Goal: Navigation & Orientation: Understand site structure

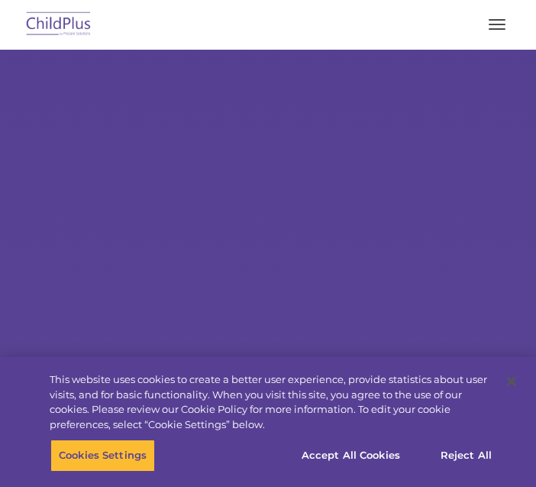
select select "MEDIUM"
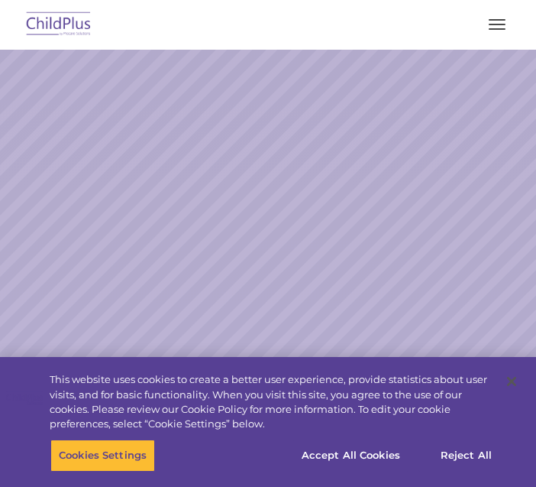
select select "MEDIUM"
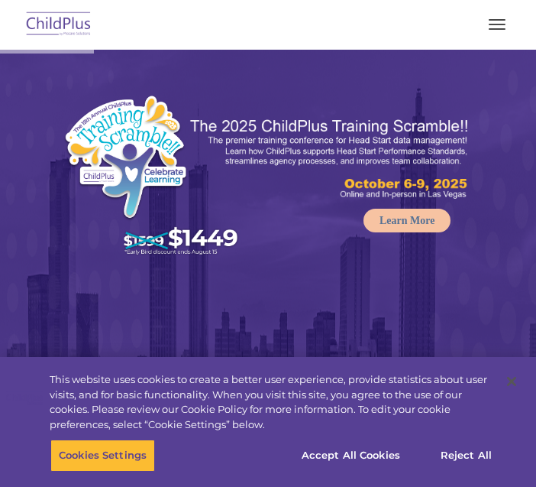
click at [501, 27] on button "button" at bounding box center [497, 24] width 32 height 24
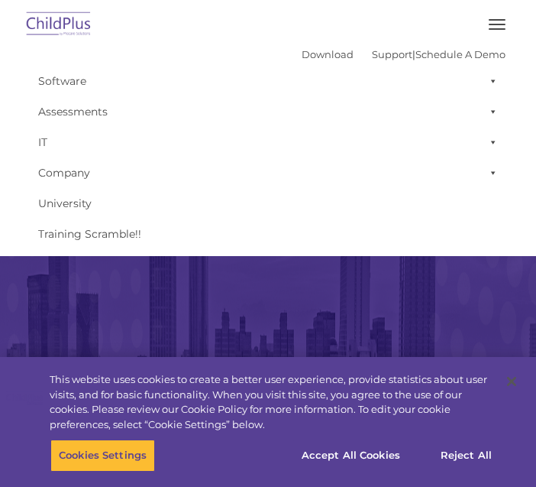
click at [503, 27] on button "button" at bounding box center [497, 24] width 32 height 24
